Goal: Ask a question

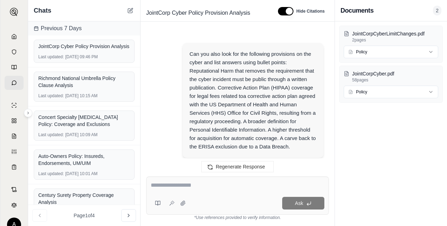
scroll to position [6031, 0]
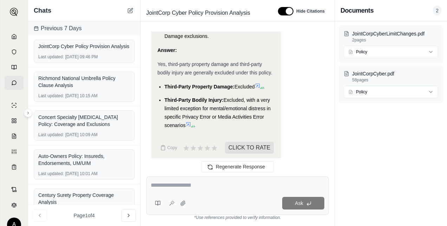
click at [125, 12] on div "Chats" at bounding box center [84, 10] width 112 height 21
click at [128, 11] on icon at bounding box center [130, 11] width 6 height 6
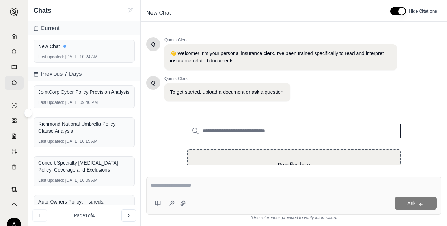
scroll to position [39, 0]
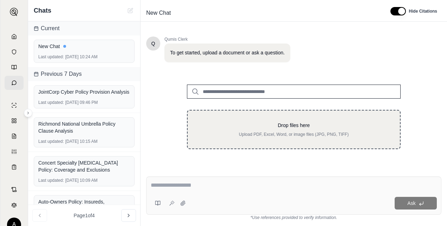
click at [256, 120] on div "Drop files here Upload PDF, Excel, Word, or image files (JPG, PNG, TIFF)" at bounding box center [293, 129] width 213 height 39
click at [296, 128] on p "Drop files here" at bounding box center [294, 125] width 190 height 7
type input "**********"
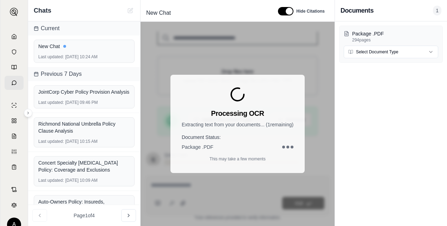
scroll to position [158, 0]
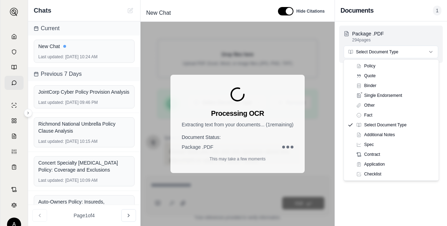
click at [372, 50] on html "A Chats Current New Chat Last updated: [DATE] 10:24 AM Previous 7 Days JointCor…" at bounding box center [223, 113] width 447 height 226
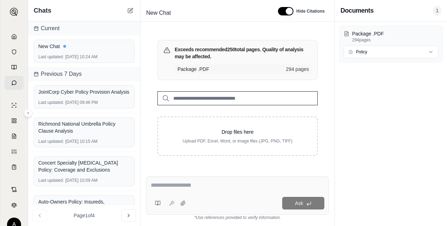
scroll to position [173, 0]
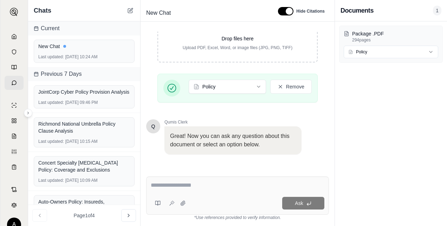
click at [193, 187] on textarea at bounding box center [238, 185] width 174 height 8
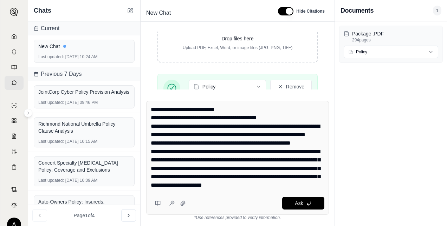
scroll to position [0, 0]
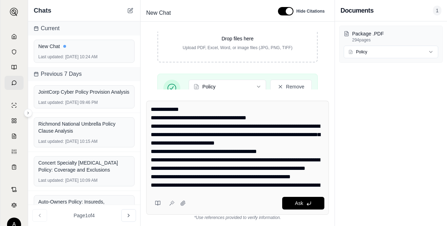
click at [150, 111] on div "Ask" at bounding box center [237, 158] width 183 height 114
click at [150, 108] on div "Ask" at bounding box center [237, 158] width 183 height 114
click at [192, 108] on textarea at bounding box center [238, 147] width 174 height 84
click at [308, 112] on textarea at bounding box center [238, 147] width 174 height 84
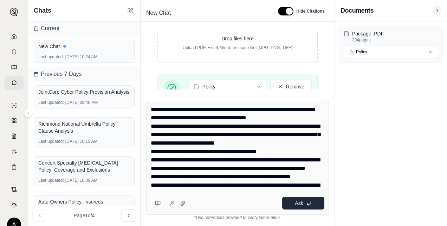
type textarea "**********"
click at [296, 203] on span "Ask" at bounding box center [299, 203] width 8 height 6
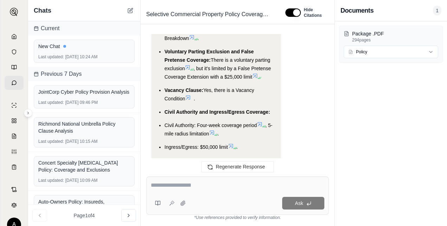
scroll to position [5637, 0]
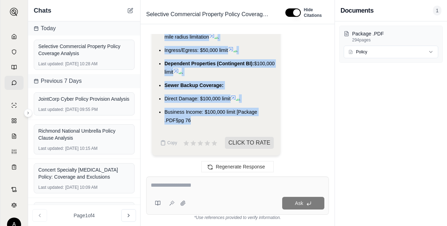
drag, startPoint x: 165, startPoint y: 69, endPoint x: 191, endPoint y: 119, distance: 56.5
click at [191, 119] on ul "Equipment Breakdown Coverage: Yes, via the SYSTEMS POWER PAC endorsement which …" at bounding box center [215, 18] width 117 height 213
copy ul "Equipment Breakdown Coverage: Yes, via the SYSTEMS POWER PAC endorsement which …"
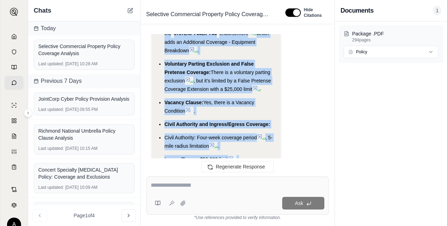
scroll to position [5541, 0]
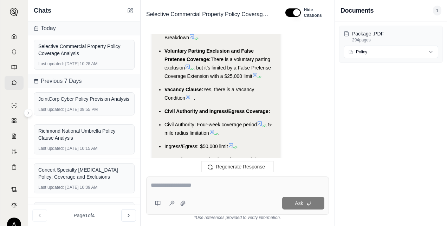
click at [435, 11] on span "1" at bounding box center [437, 11] width 8 height 10
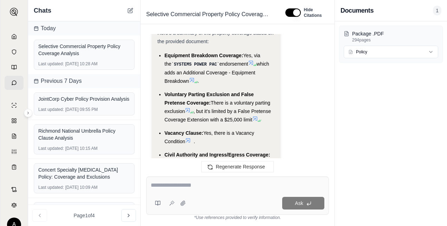
scroll to position [5511, 0]
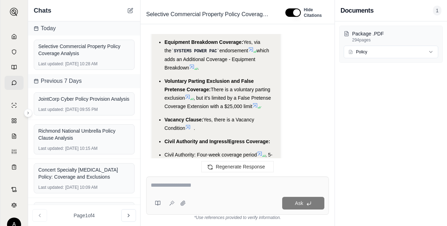
click at [226, 188] on textarea at bounding box center [237, 185] width 173 height 8
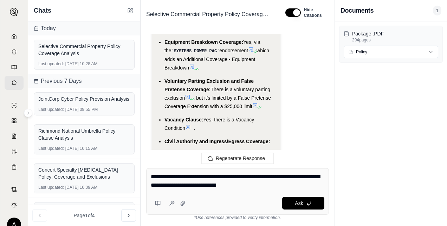
type textarea "**********"
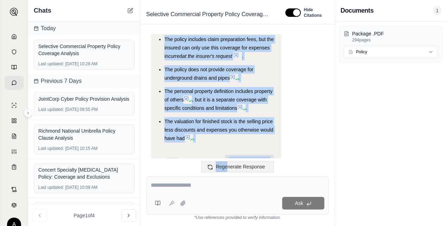
scroll to position [6567, 0]
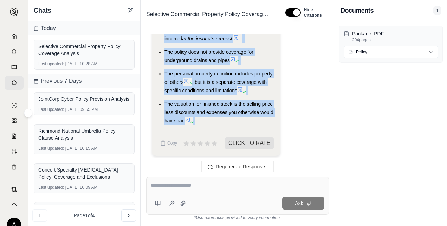
drag, startPoint x: 164, startPoint y: 81, endPoint x: 199, endPoint y: 121, distance: 53.5
copy ul "The policy includes equipment breakdown coverage through the SYSTEMS POWER PAC …"
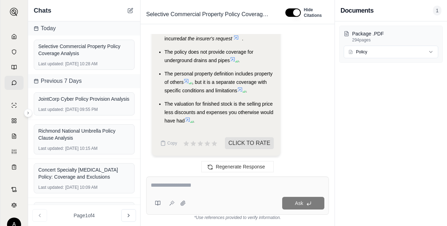
click at [179, 185] on textarea at bounding box center [237, 185] width 173 height 8
click at [181, 184] on textarea at bounding box center [237, 185] width 173 height 8
paste textarea "**********"
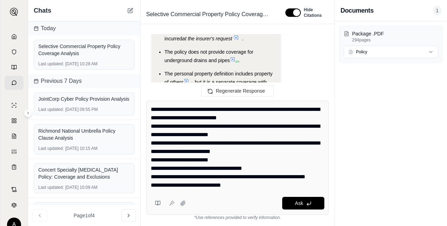
scroll to position [0, 0]
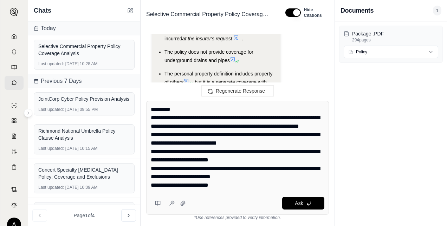
click at [176, 108] on textarea "**********" at bounding box center [238, 147] width 174 height 84
type textarea "**********"
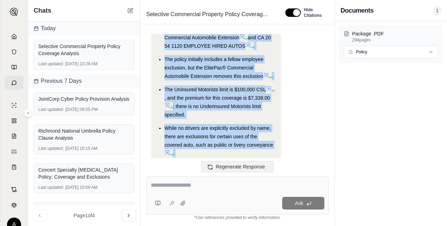
scroll to position [7988, 0]
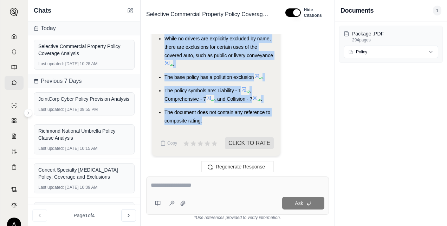
drag, startPoint x: 164, startPoint y: 86, endPoint x: 210, endPoint y: 122, distance: 58.0
copy ul "Lorem ipsum dol sitamet consectetura elitsed do eiusmodtem incididu, utla etdol…"
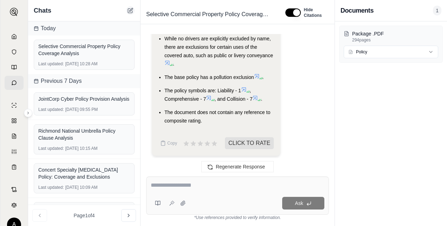
click at [132, 11] on icon at bounding box center [130, 11] width 6 height 6
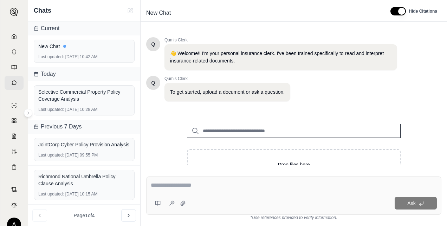
scroll to position [39, 0]
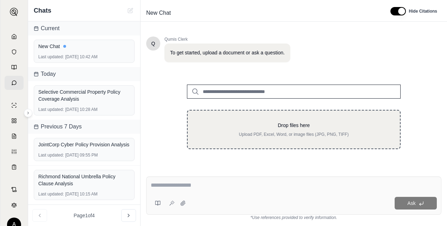
click at [318, 118] on div "Drop files here Upload PDF, Excel, Word, or image files (JPG, PNG, TIFF)" at bounding box center [293, 129] width 213 height 39
type input "**********"
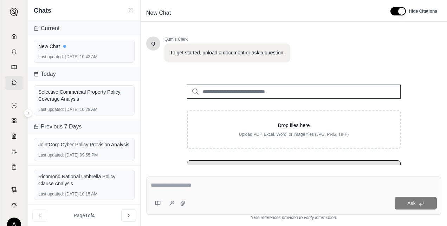
scroll to position [74, 0]
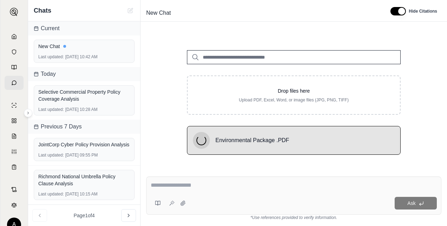
click at [221, 187] on textarea at bounding box center [294, 185] width 286 height 8
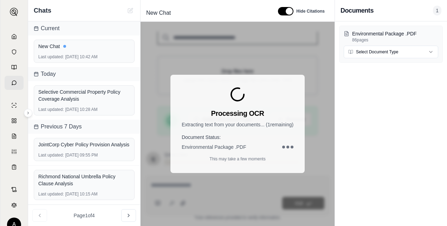
scroll to position [166, 0]
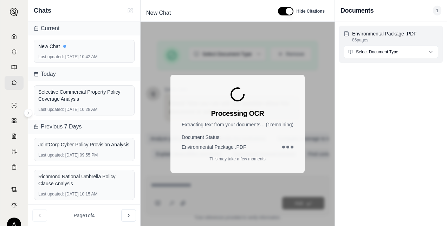
click at [388, 51] on html "A Chats Current New Chat Last updated: [DATE] 10:42 AM [DATE] Selective Commerc…" at bounding box center [223, 113] width 447 height 226
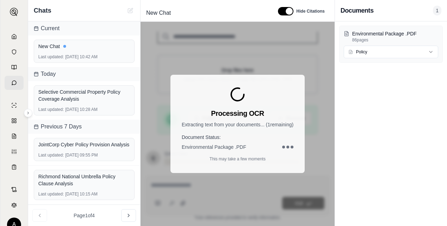
scroll to position [173, 0]
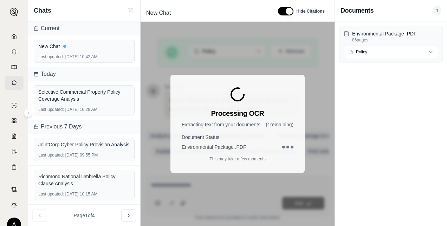
click at [440, 12] on span "1" at bounding box center [437, 11] width 8 height 10
click at [284, 13] on button "button" at bounding box center [285, 11] width 15 height 8
click at [284, 13] on button "button" at bounding box center [283, 11] width 15 height 8
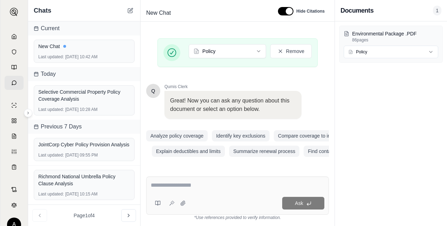
click at [179, 187] on textarea at bounding box center [238, 185] width 174 height 8
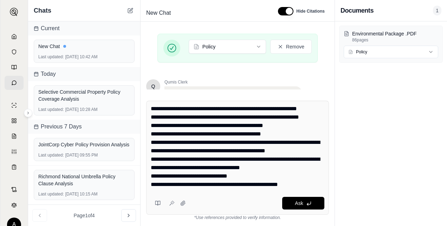
scroll to position [0, 0]
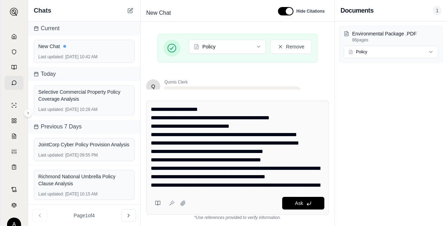
click at [159, 109] on textarea at bounding box center [238, 147] width 174 height 84
type textarea "**********"
click at [301, 200] on button "Ask" at bounding box center [303, 203] width 42 height 13
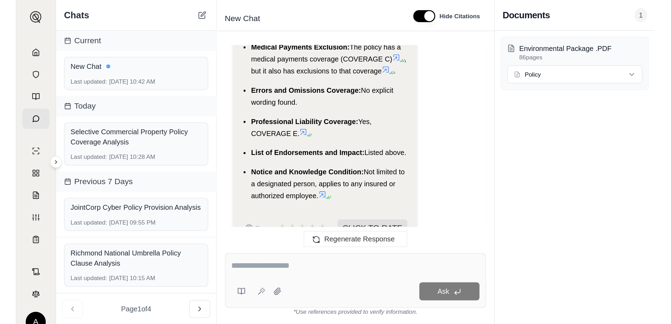
scroll to position [6730, 0]
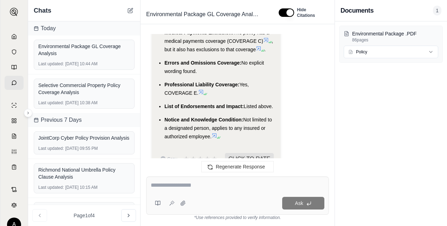
click at [370, 170] on div "Environmental Package .PDF 86 pages Policy" at bounding box center [391, 123] width 112 height 205
click at [343, 153] on div "Environmental Package .PDF 86 pages Policy" at bounding box center [391, 123] width 112 height 205
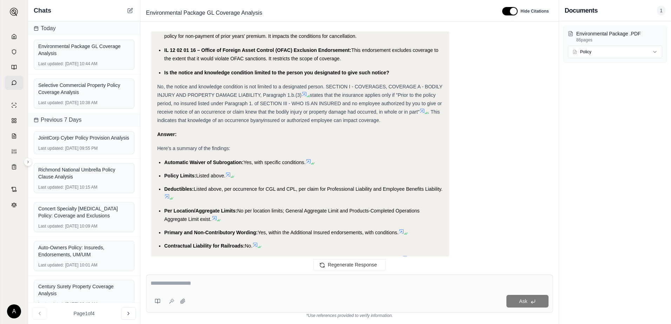
scroll to position [3639, 0]
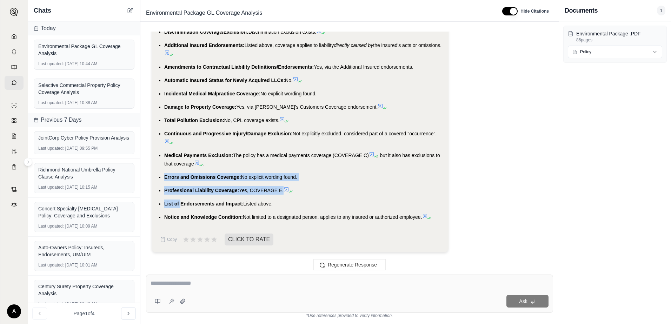
drag, startPoint x: 165, startPoint y: 179, endPoint x: 181, endPoint y: 195, distance: 22.6
click at [181, 195] on ul "Automatic Waiver of Subrogation: Yes, with specific conditions. Policy Limits: …" at bounding box center [300, 5] width 286 height 433
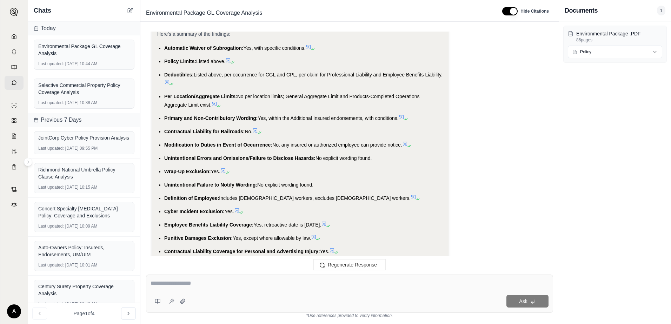
scroll to position [3358, 0]
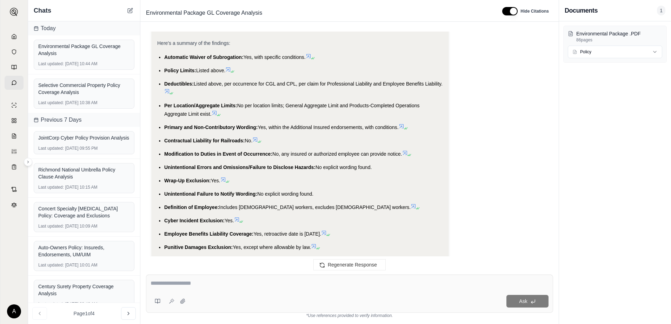
click at [165, 60] on span "Automatic Waiver of Subrogation:" at bounding box center [203, 57] width 79 height 6
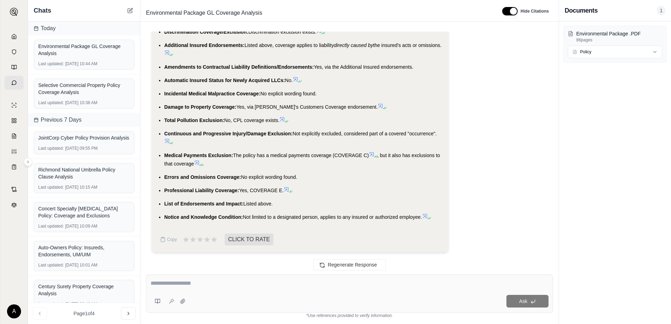
scroll to position [3639, 0]
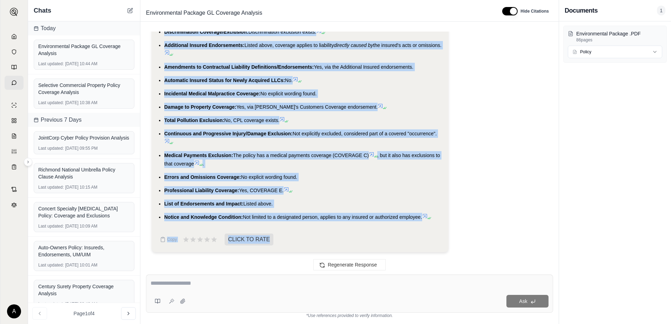
drag, startPoint x: 164, startPoint y: 73, endPoint x: 457, endPoint y: 233, distance: 334.2
copy div "Automatic Waiver of Subrogation: Yes, with specific conditions. Policy Limits: …"
drag, startPoint x: 471, startPoint y: 139, endPoint x: 439, endPoint y: 128, distance: 33.7
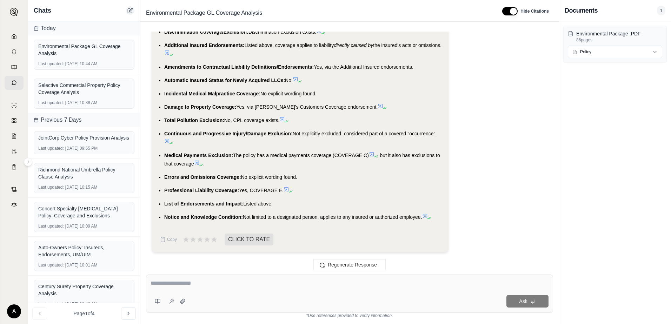
click at [128, 8] on icon at bounding box center [130, 11] width 6 height 6
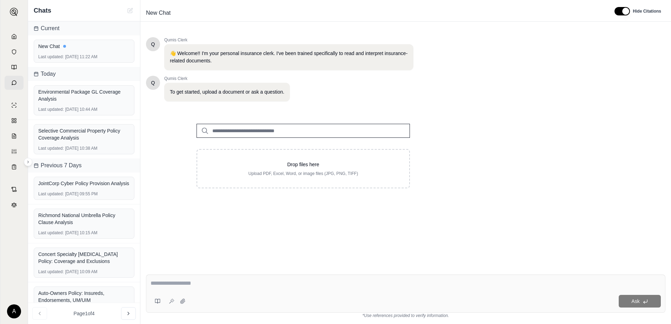
click at [197, 226] on textarea at bounding box center [406, 283] width 510 height 8
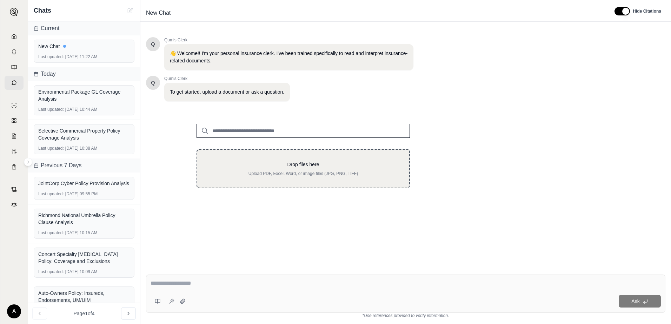
click at [260, 163] on p "Drop files here" at bounding box center [304, 164] width 190 height 7
type input "**********"
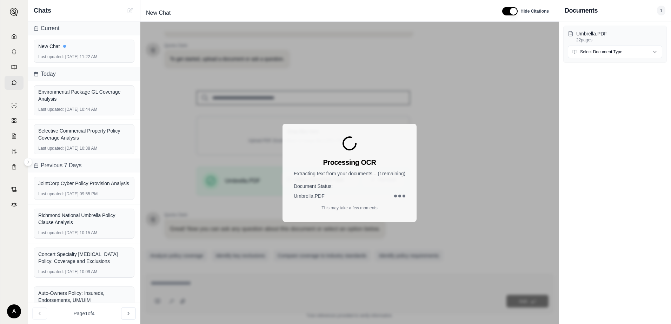
scroll to position [55, 0]
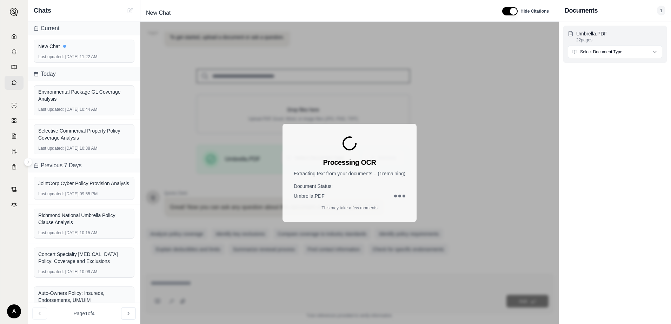
click at [446, 49] on html "A Chats Current New Chat Last updated: [DATE] 11:22 AM [DATE] Environmental Pac…" at bounding box center [335, 162] width 671 height 324
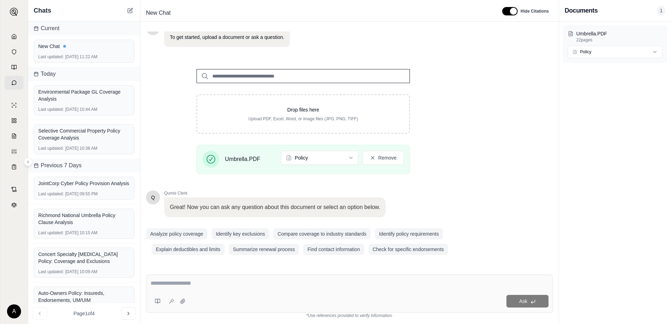
click at [198, 226] on textarea at bounding box center [350, 283] width 398 height 8
paste textarea "**********"
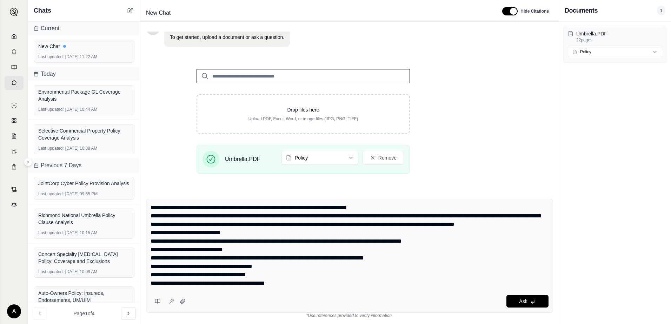
scroll to position [0, 0]
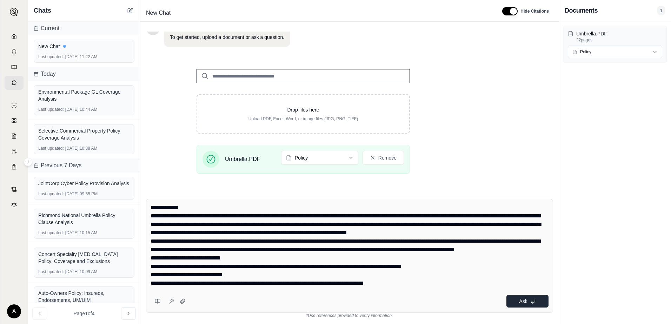
type textarea "**********"
click at [446, 226] on span "Ask" at bounding box center [523, 302] width 8 height 6
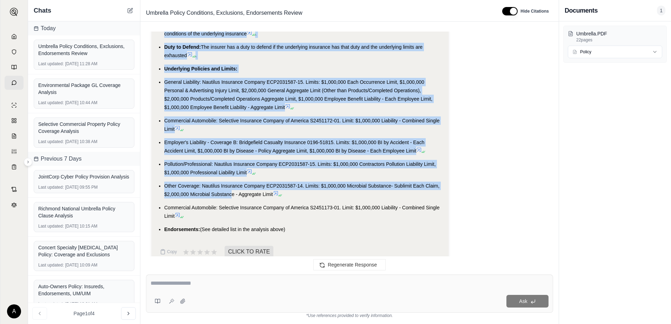
scroll to position [1480, 0]
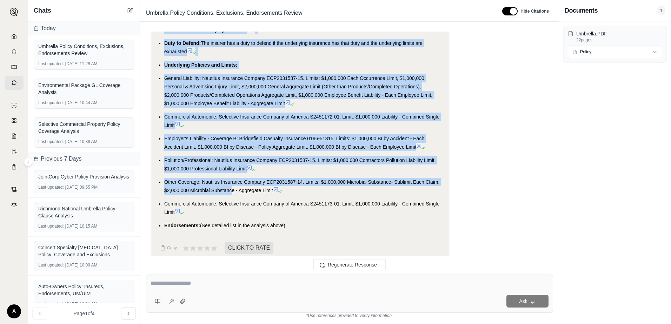
drag, startPoint x: 164, startPoint y: 109, endPoint x: 194, endPoint y: 204, distance: 99.9
click at [194, 204] on ul "Other Insurance: The policy has an "Other Insurance" condition stating that it …" at bounding box center [300, 66] width 286 height 326
copy ul "Other Insurance: The policy has an "Other Insurance" condition stating that it …"
